Goal: Transaction & Acquisition: Book appointment/travel/reservation

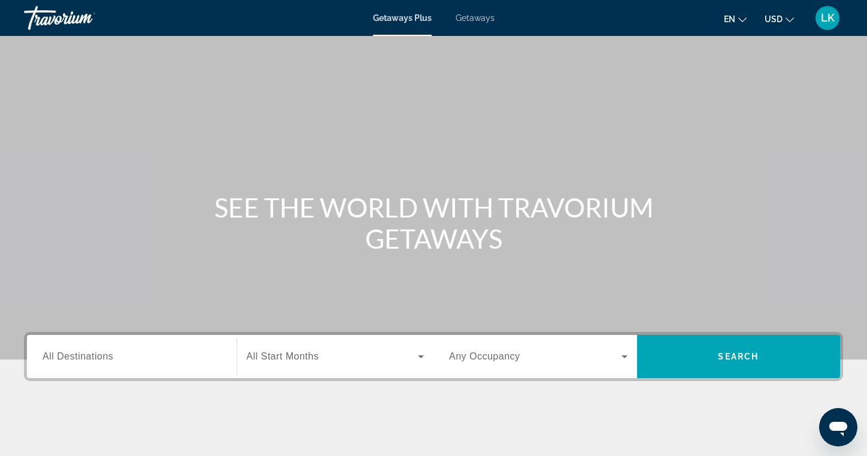
click at [65, 357] on span "All Destinations" at bounding box center [77, 356] width 71 height 10
click at [65, 357] on input "Destination All Destinations" at bounding box center [131, 357] width 178 height 14
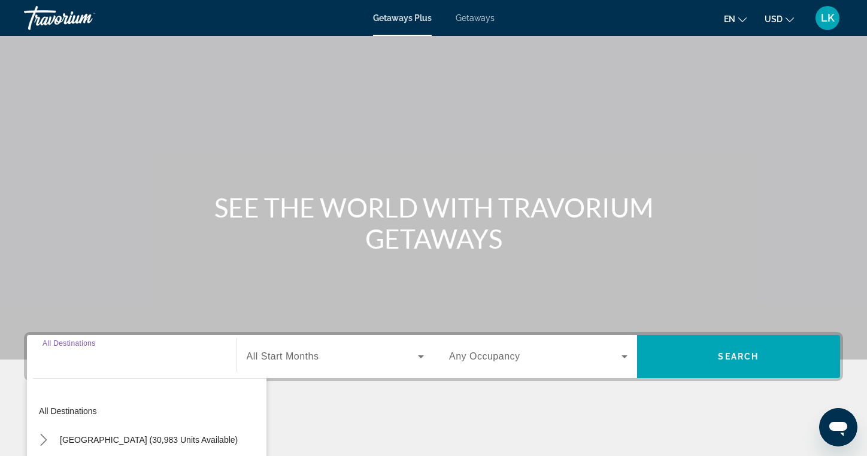
scroll to position [192, 0]
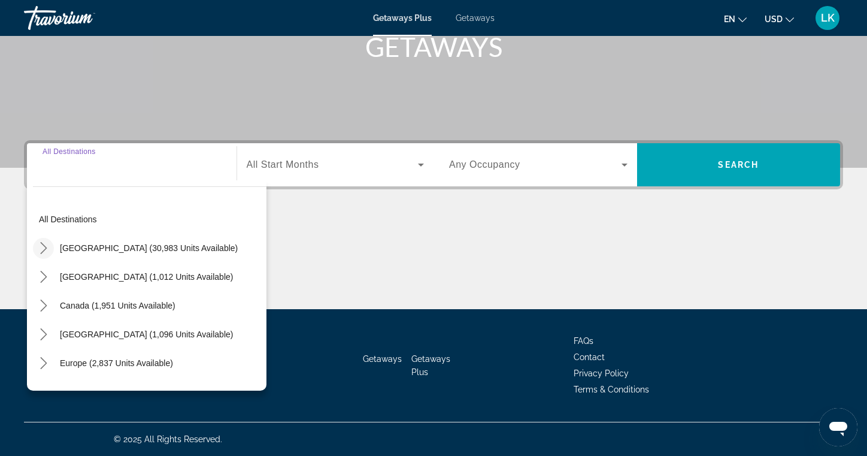
click at [50, 250] on mat-icon "Toggle United States (30,983 units available) submenu" at bounding box center [43, 248] width 21 height 21
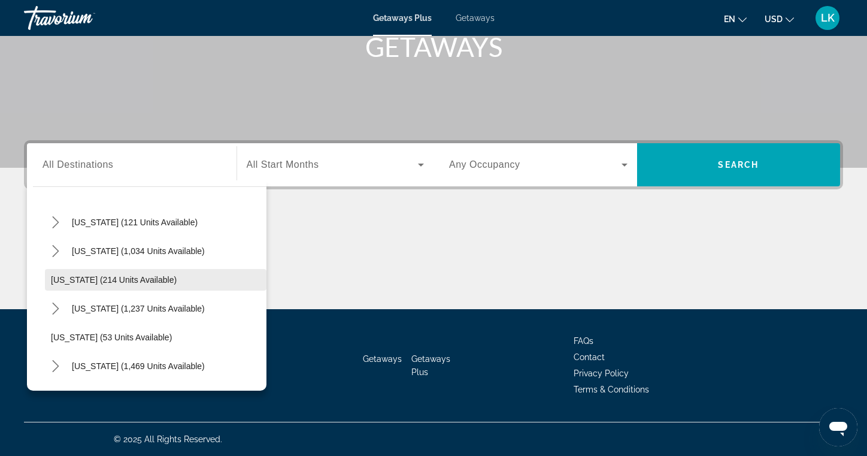
scroll to position [742, 0]
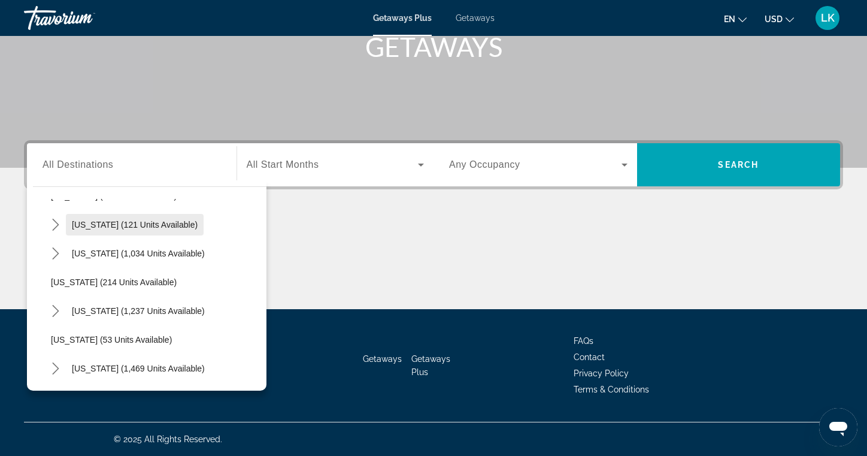
click at [138, 229] on span "[US_STATE] (121 units available)" at bounding box center [135, 225] width 126 height 10
type input "**********"
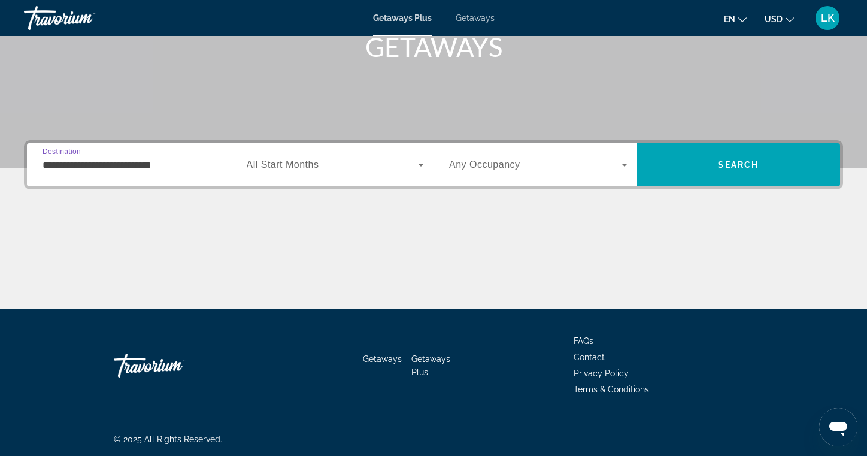
click at [280, 162] on span "All Start Months" at bounding box center [283, 164] width 72 height 10
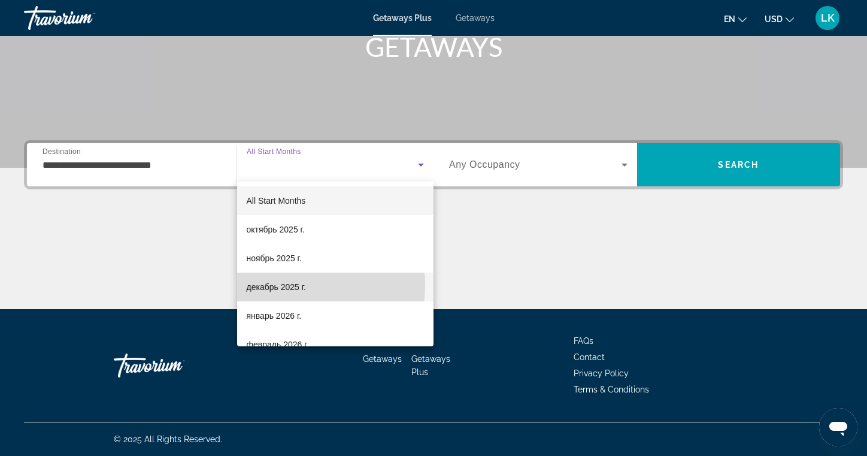
click at [271, 286] on span "декабрь 2025 г." at bounding box center [276, 287] width 59 height 14
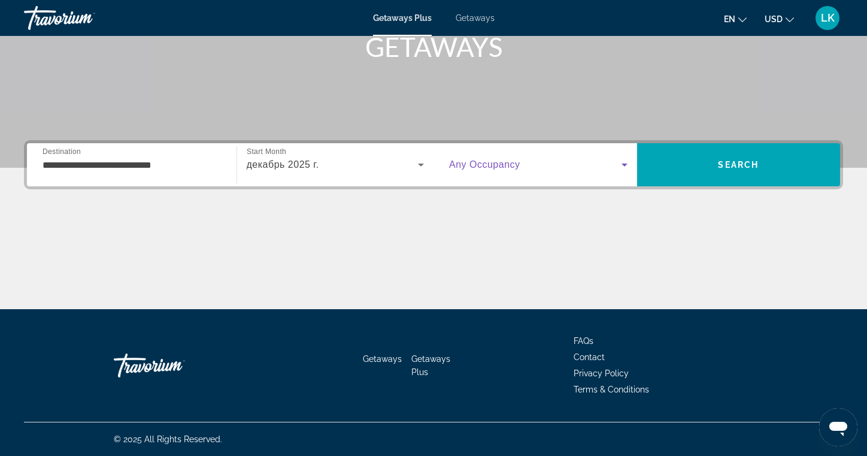
click at [628, 163] on icon "Search widget" at bounding box center [624, 164] width 14 height 14
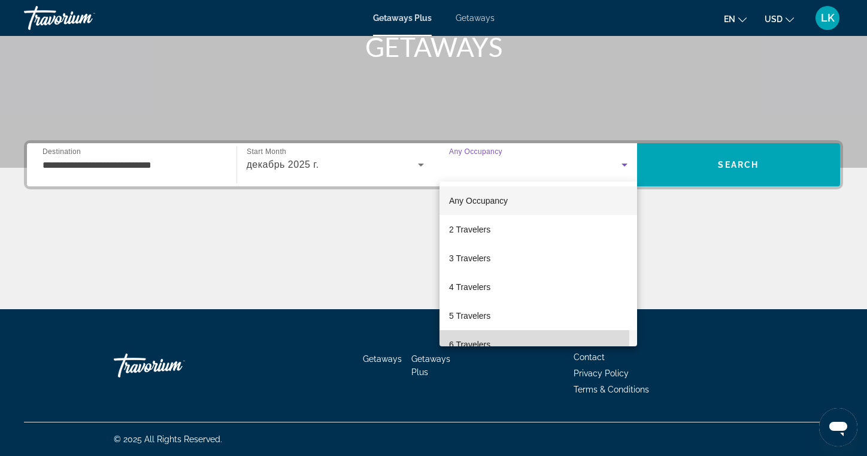
click at [464, 336] on mat-option "6 Travelers" at bounding box center [538, 344] width 198 height 29
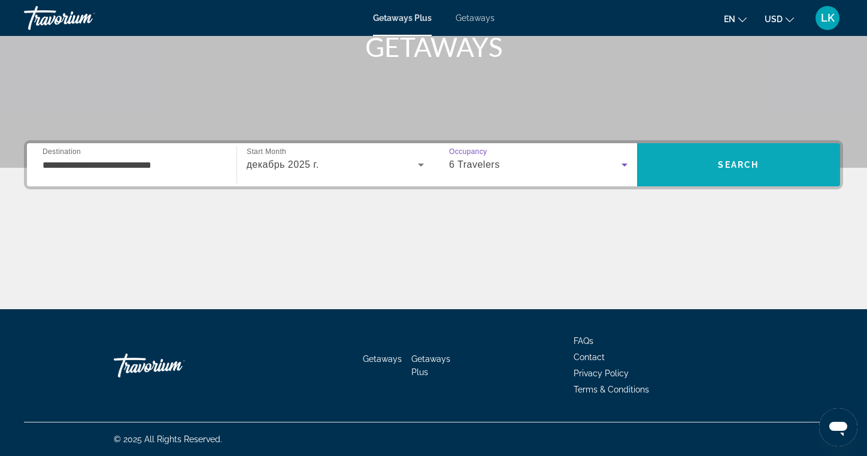
click at [699, 172] on span "Search" at bounding box center [739, 164] width 204 height 29
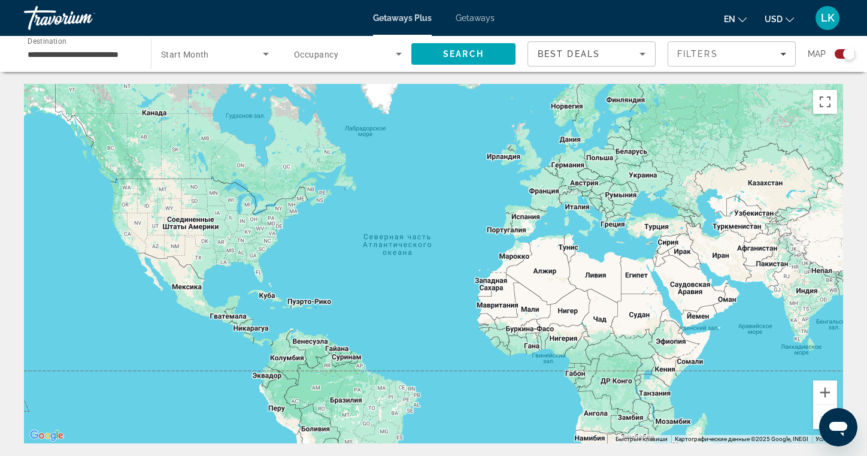
click at [833, 54] on div "Search widget" at bounding box center [839, 54] width 29 height 10
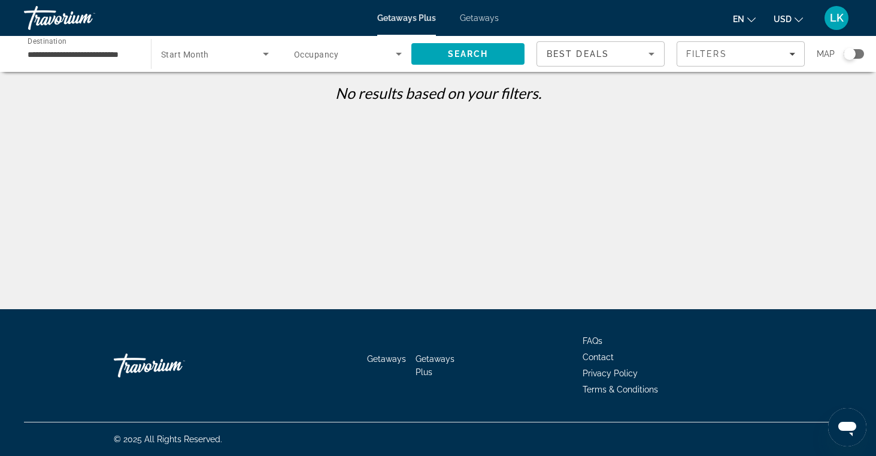
click at [491, 17] on span "Getaways" at bounding box center [479, 18] width 39 height 10
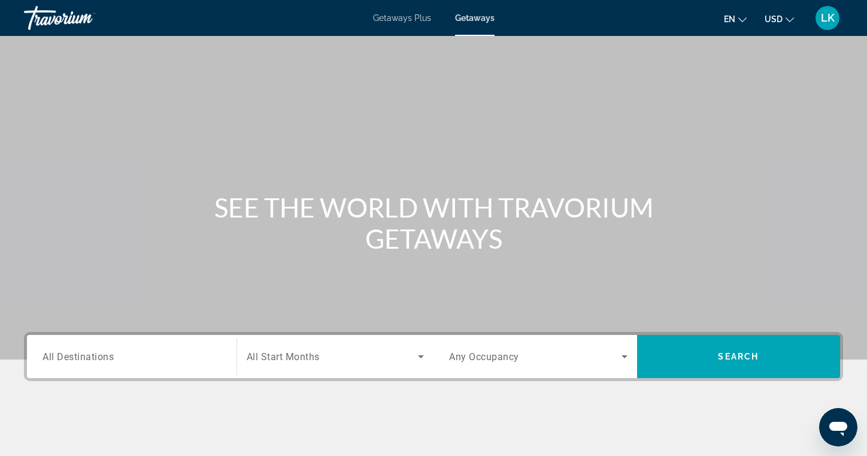
click at [95, 354] on span "All Destinations" at bounding box center [77, 355] width 71 height 11
click at [95, 354] on input "Destination All Destinations" at bounding box center [131, 357] width 178 height 14
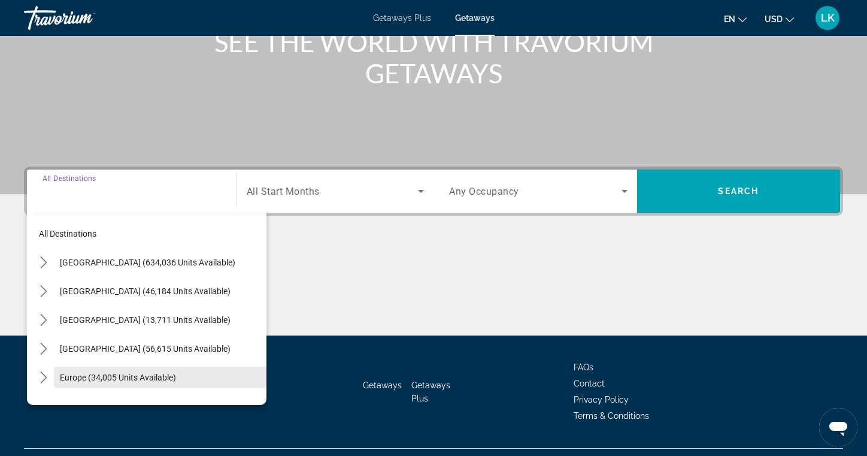
scroll to position [192, 0]
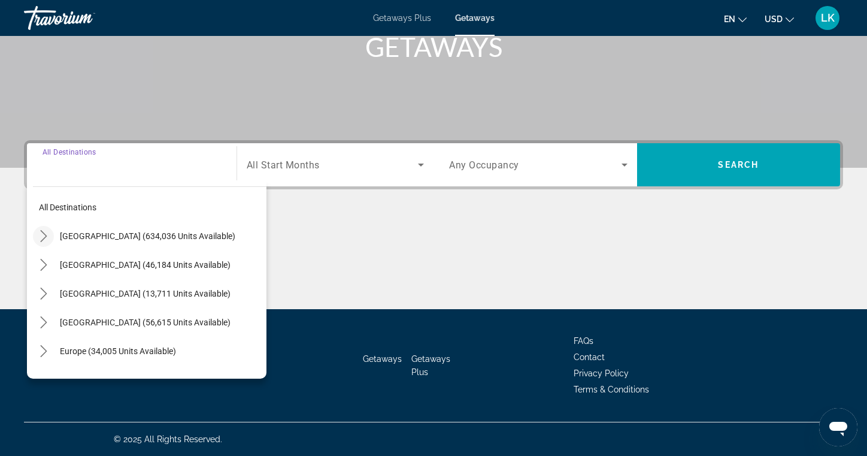
click at [48, 232] on icon "Toggle United States (634,036 units available) submenu" at bounding box center [44, 236] width 12 height 12
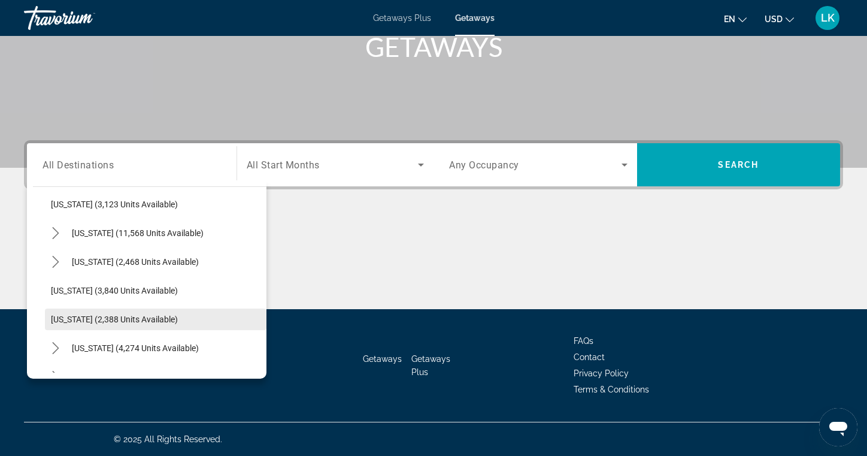
scroll to position [719, 0]
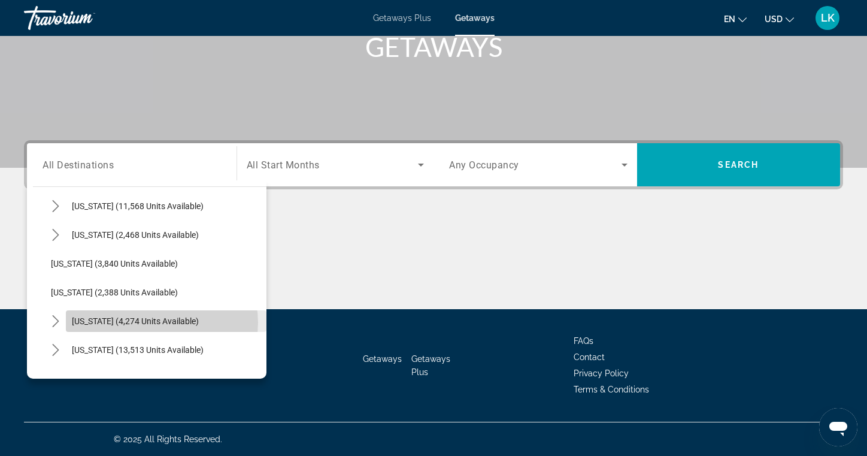
click at [162, 322] on span "[US_STATE] (4,274 units available)" at bounding box center [135, 321] width 127 height 10
type input "**********"
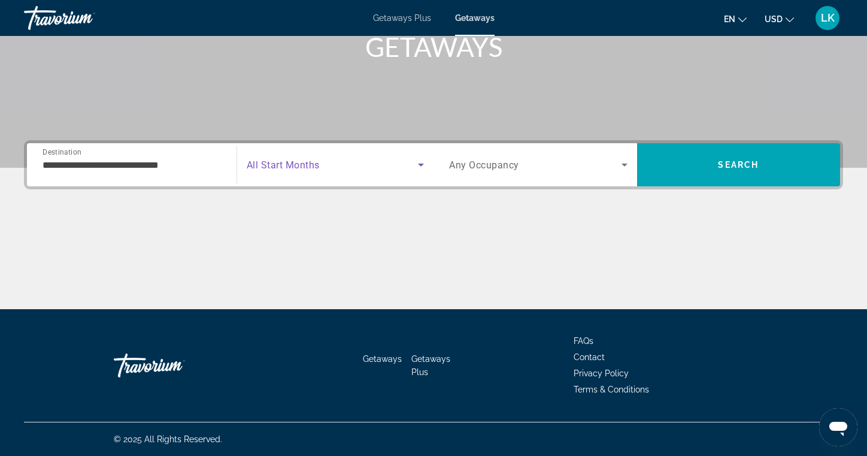
click at [424, 165] on icon "Search widget" at bounding box center [421, 164] width 14 height 14
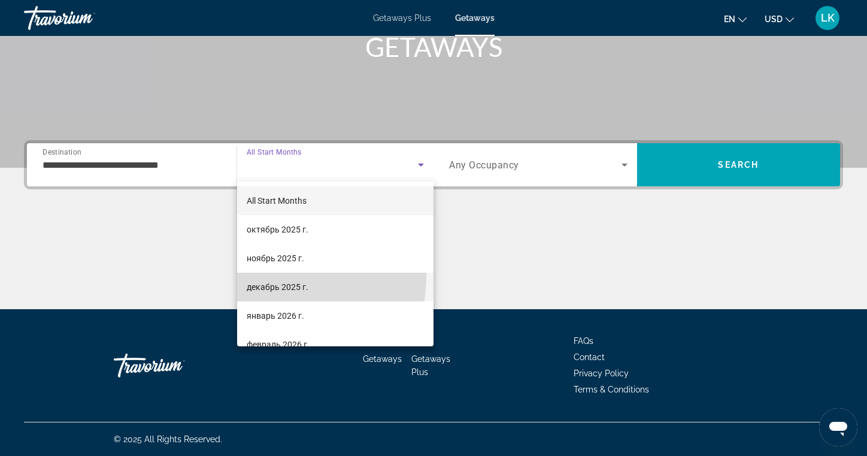
click at [278, 277] on mat-option "декабрь 2025 г." at bounding box center [335, 286] width 197 height 29
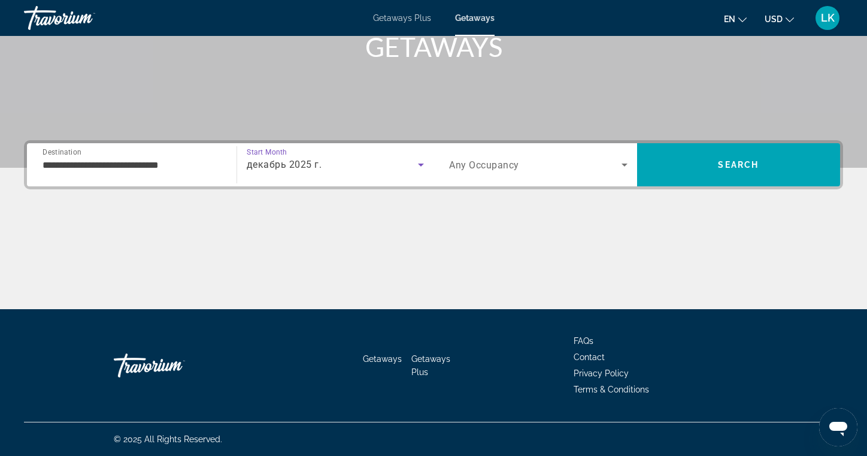
click at [624, 166] on icon "Search widget" at bounding box center [624, 164] width 6 height 3
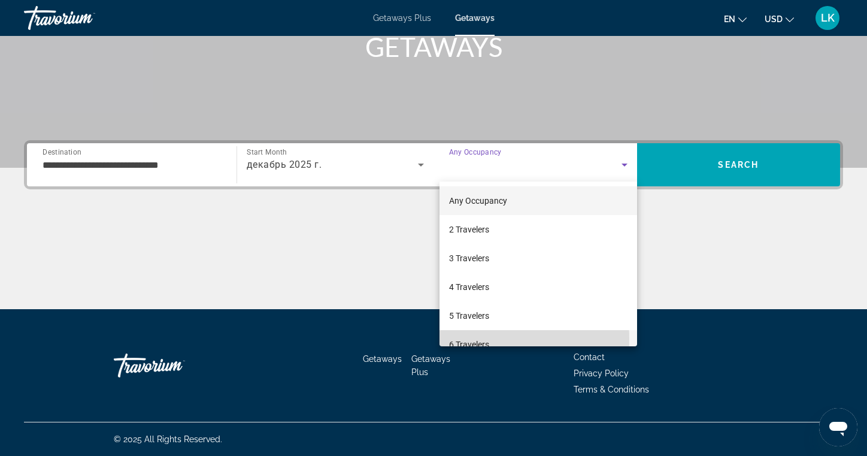
click at [467, 339] on span "6 Travelers" at bounding box center [469, 344] width 40 height 14
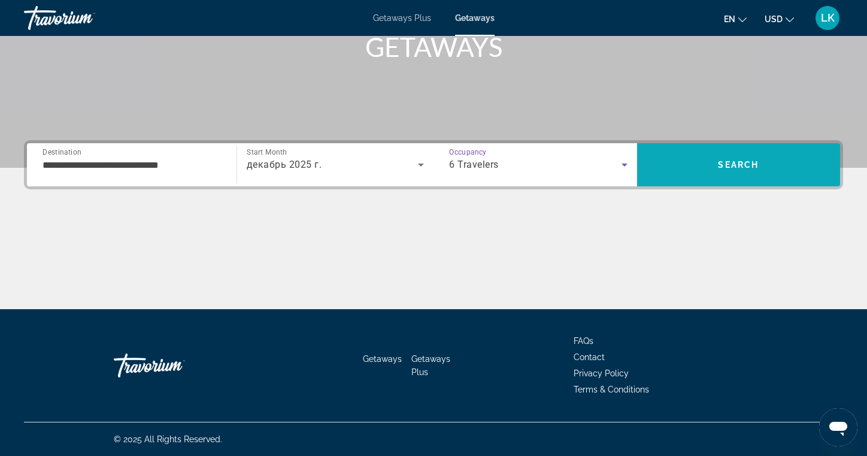
click at [679, 157] on span "Search" at bounding box center [739, 164] width 204 height 29
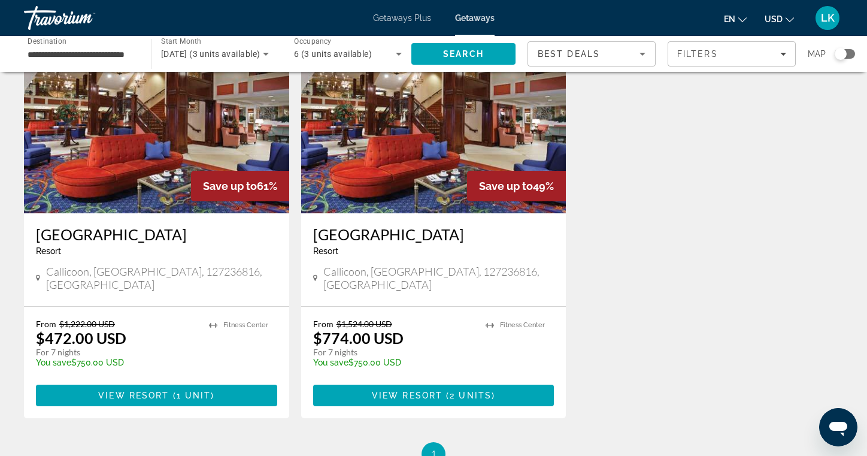
scroll to position [142, 0]
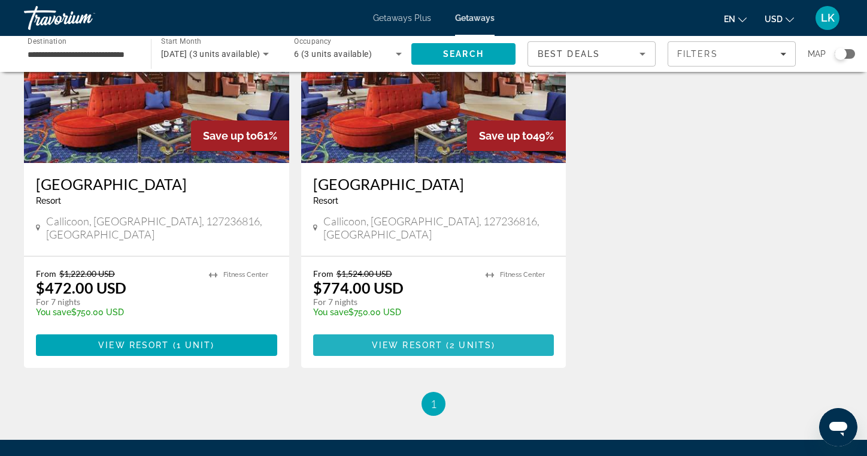
click at [405, 340] on span "View Resort" at bounding box center [407, 345] width 71 height 10
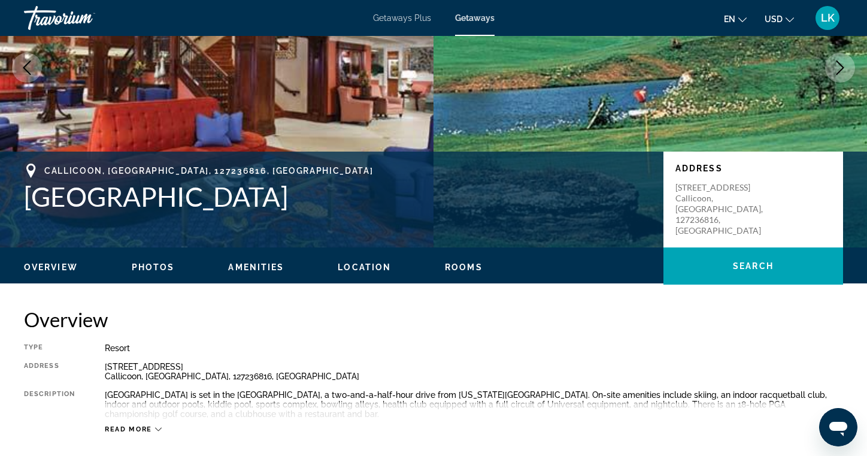
scroll to position [177, 0]
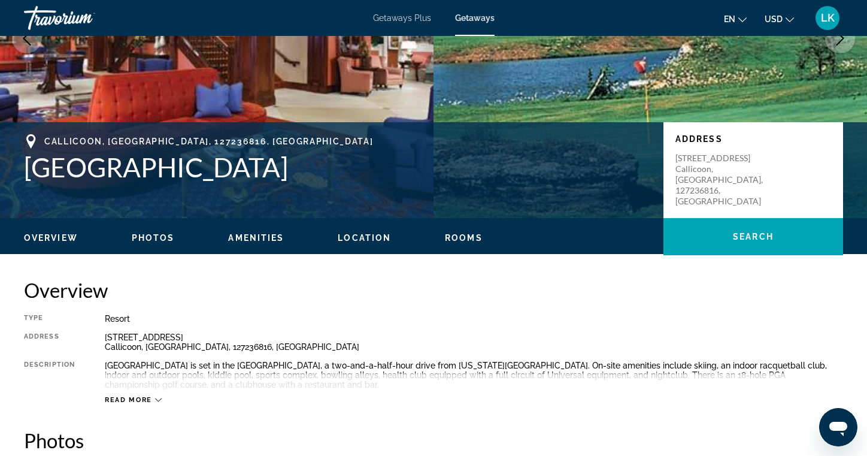
click at [162, 397] on div "Read more" at bounding box center [474, 387] width 738 height 33
click at [157, 398] on icon "Main content" at bounding box center [158, 399] width 7 height 7
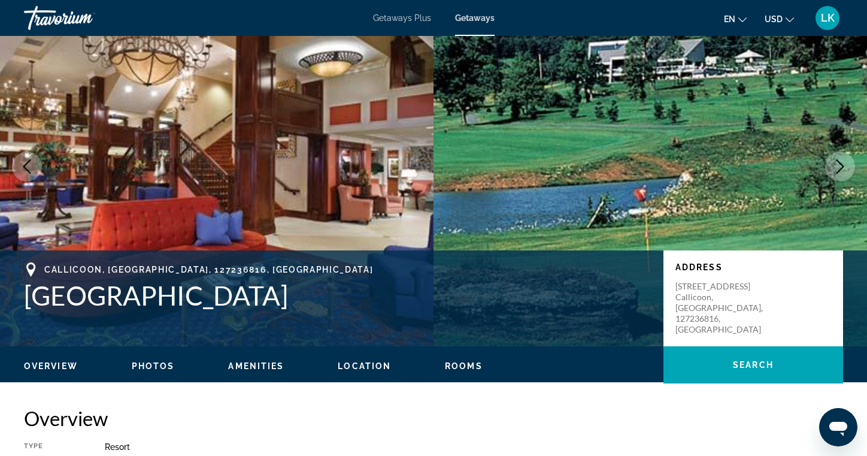
scroll to position [28, 0]
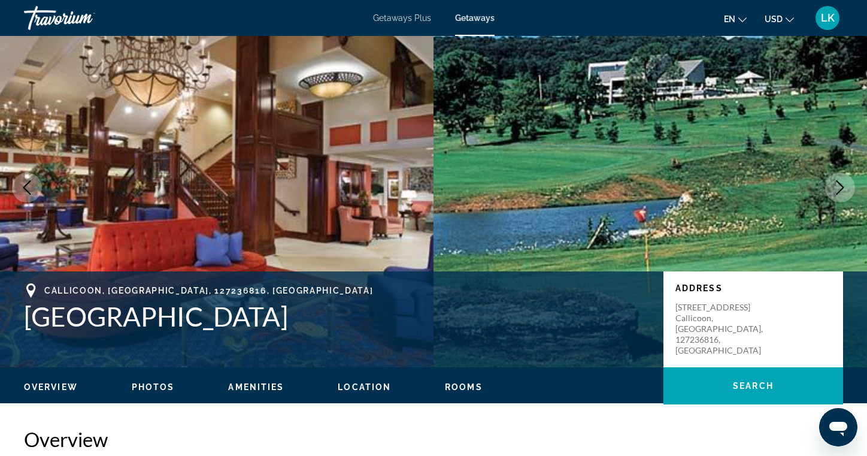
click at [840, 185] on icon "Next image" at bounding box center [840, 187] width 8 height 14
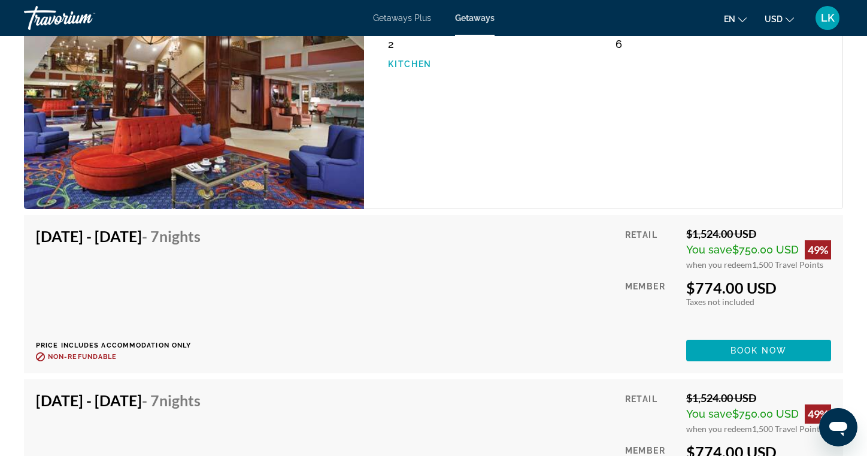
scroll to position [1924, 0]
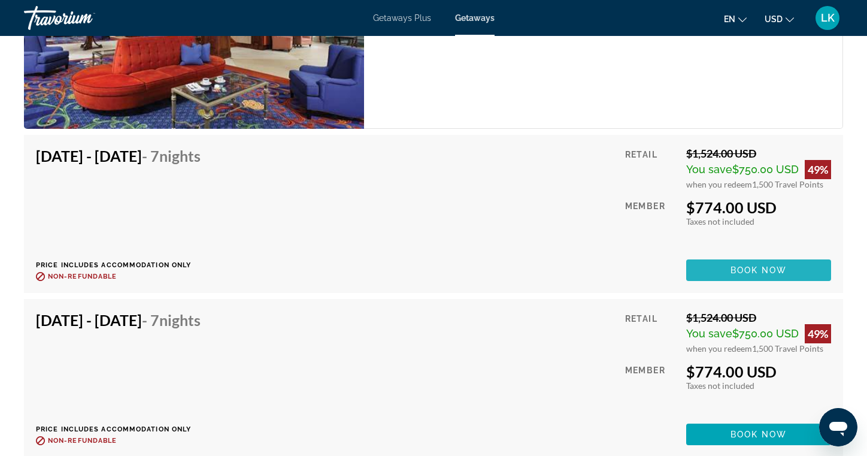
click at [746, 270] on span "Book now" at bounding box center [758, 270] width 57 height 10
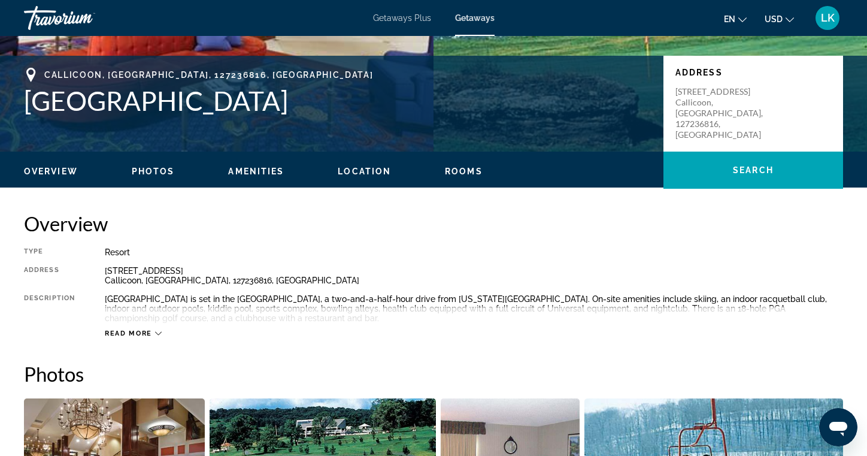
scroll to position [365, 0]
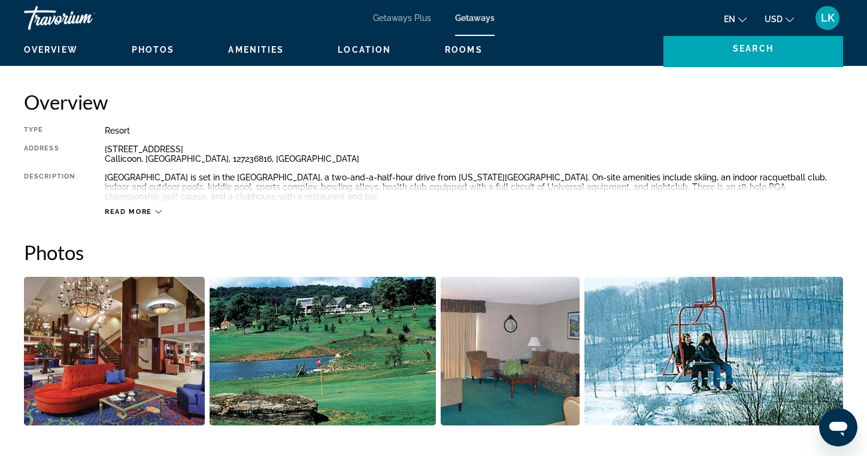
click at [115, 324] on img "Open full-screen image slider" at bounding box center [114, 351] width 181 height 148
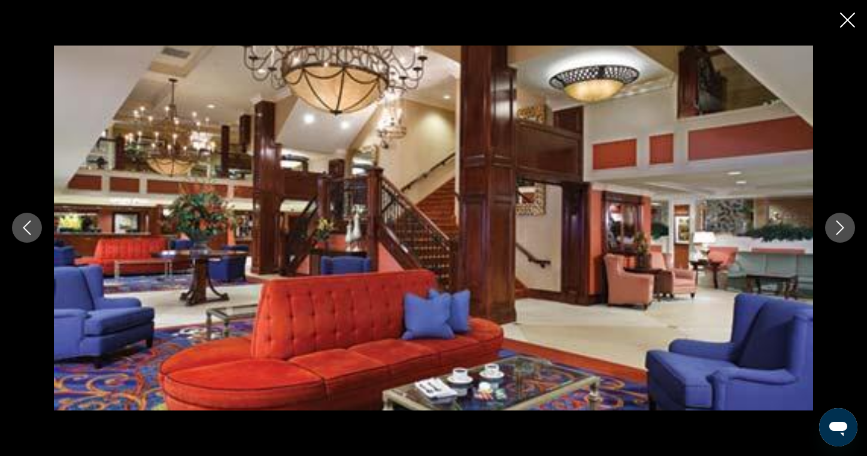
click at [844, 224] on icon "Next image" at bounding box center [840, 227] width 14 height 14
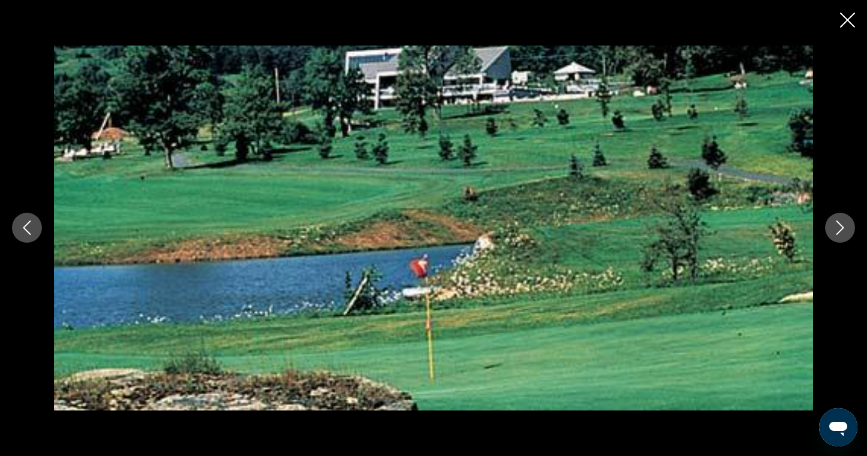
click at [844, 224] on icon "Next image" at bounding box center [840, 227] width 14 height 14
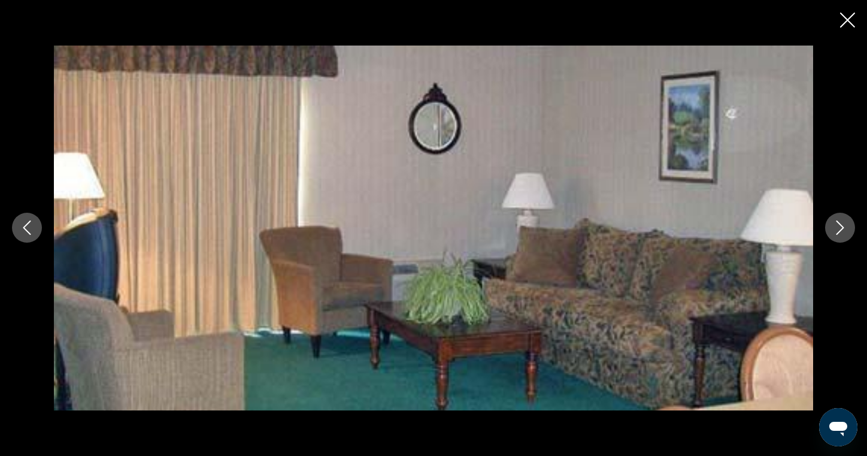
click at [844, 224] on icon "Next image" at bounding box center [840, 227] width 14 height 14
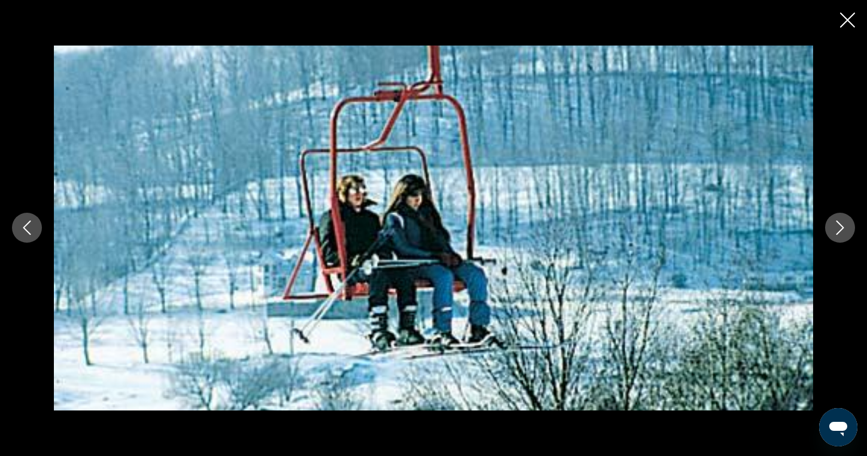
click at [844, 224] on icon "Next image" at bounding box center [840, 227] width 14 height 14
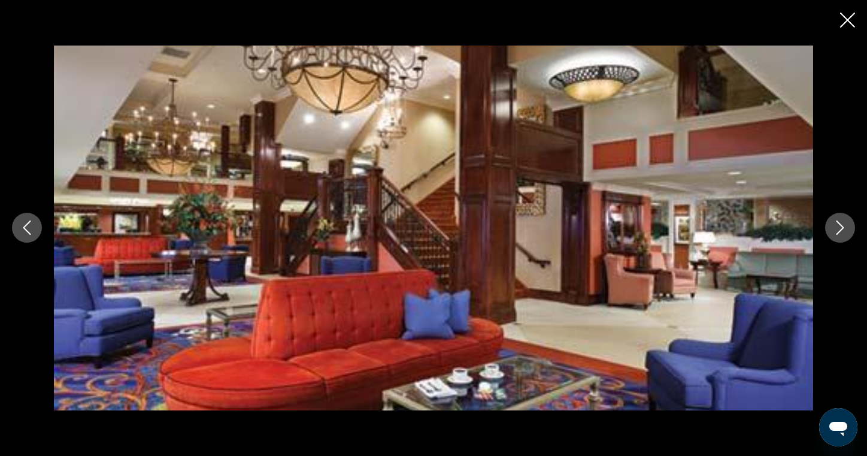
click at [844, 224] on icon "Next image" at bounding box center [840, 227] width 14 height 14
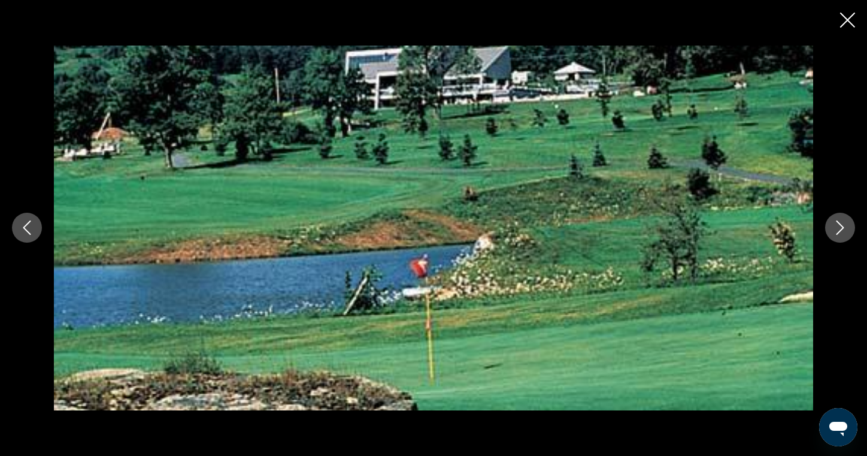
click at [844, 224] on icon "Next image" at bounding box center [840, 227] width 14 height 14
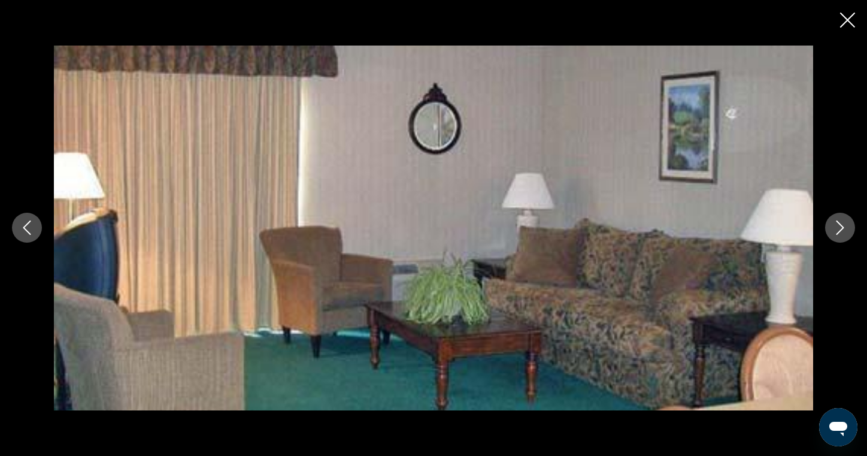
click at [844, 224] on icon "Next image" at bounding box center [840, 227] width 14 height 14
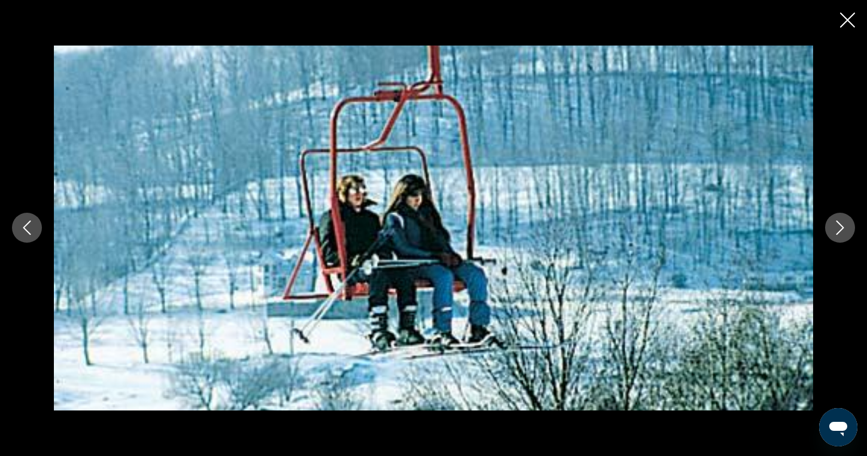
click at [844, 224] on icon "Next image" at bounding box center [840, 227] width 14 height 14
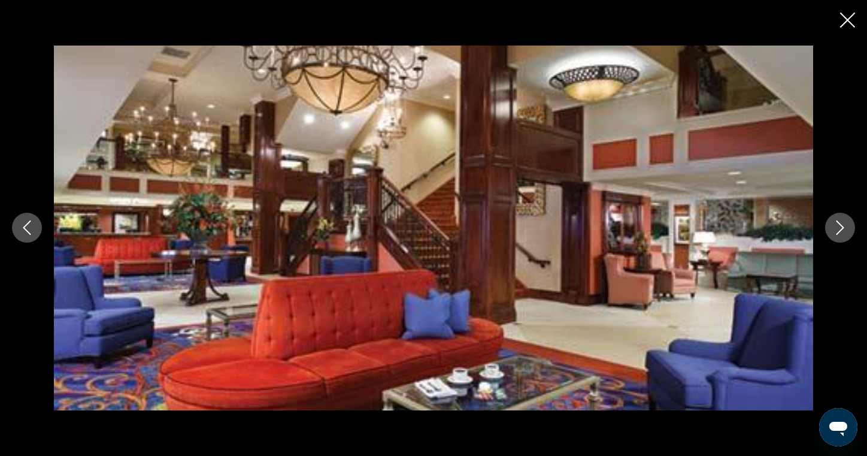
click at [849, 20] on icon "Close slideshow" at bounding box center [847, 20] width 15 height 15
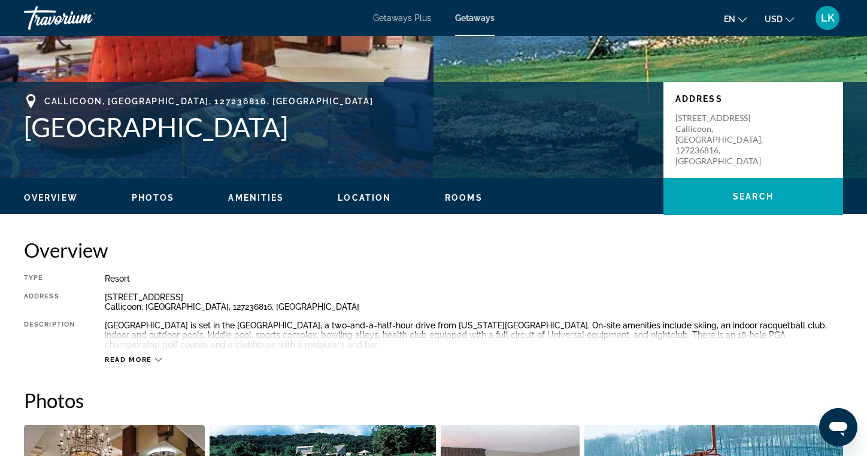
scroll to position [0, 0]
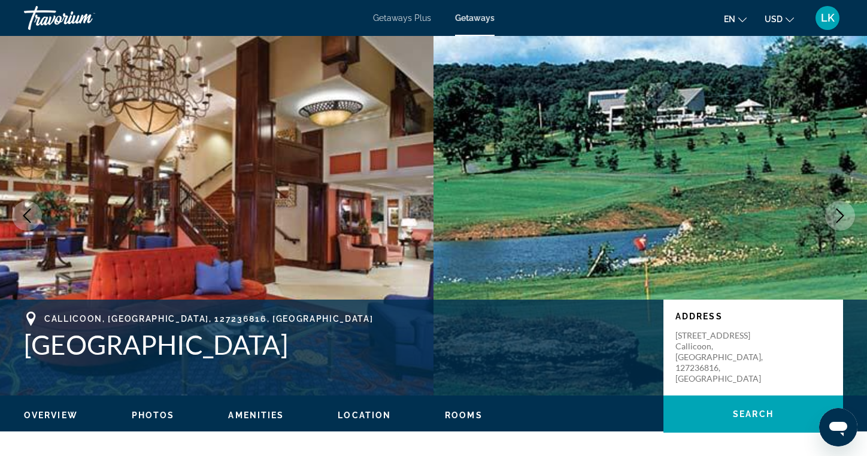
drag, startPoint x: 17, startPoint y: 311, endPoint x: 399, endPoint y: 369, distance: 385.7
click at [399, 369] on div "[GEOGRAPHIC_DATA] [GEOGRAPHIC_DATA] Address [STREET_ADDRESS]" at bounding box center [433, 347] width 867 height 72
